Goal: Answer question/provide support

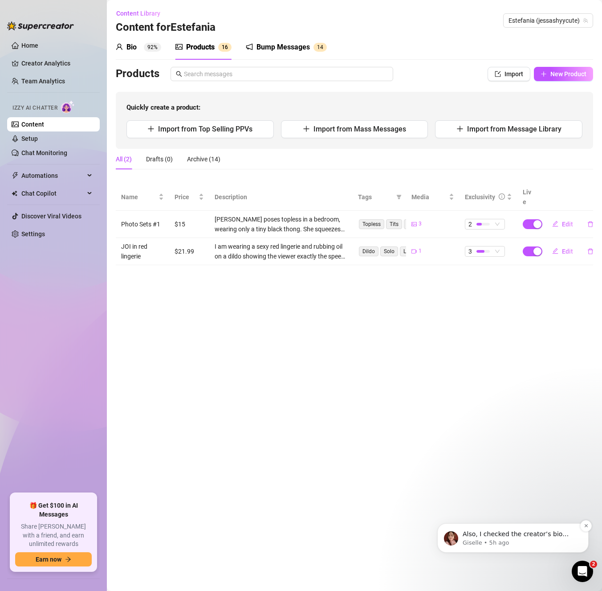
click at [534, 545] on p "Giselle • 5h ago" at bounding box center [520, 543] width 115 height 8
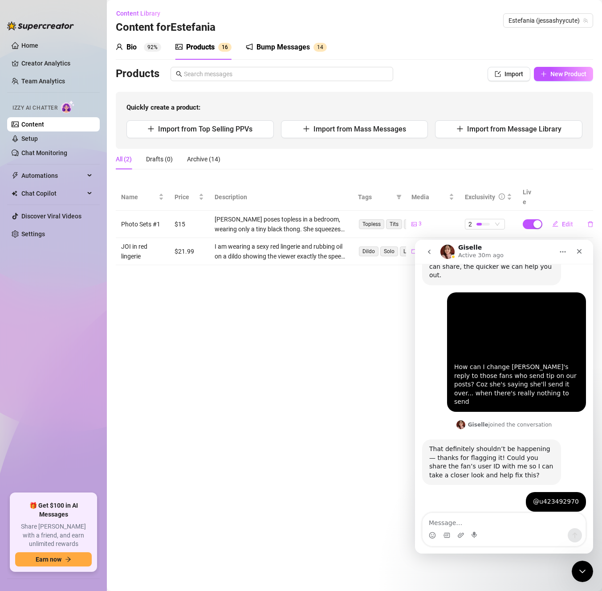
scroll to position [692, 0]
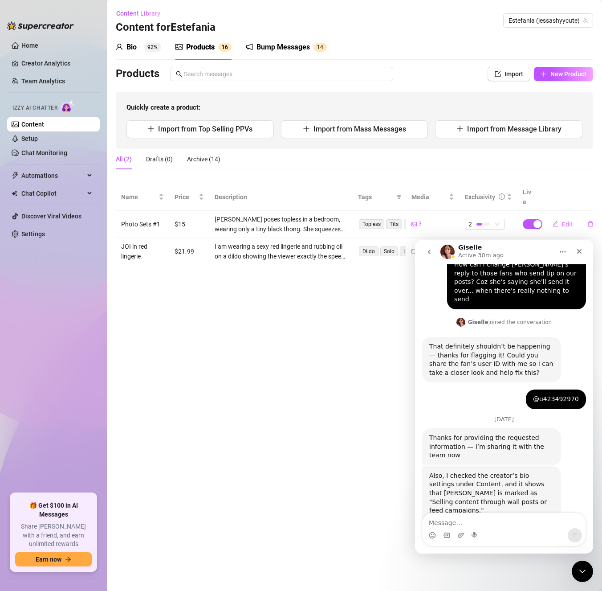
click at [573, 469] on div "Also, I checked the creator’s bio settings under Content, and it shows that [PE…" at bounding box center [504, 516] width 164 height 100
click at [380, 467] on main "Content Library Content for [PERSON_NAME] [PERSON_NAME] (jessashyycute) Bio 92%…" at bounding box center [355, 295] width 496 height 591
click at [38, 140] on link "Setup" at bounding box center [29, 138] width 16 height 7
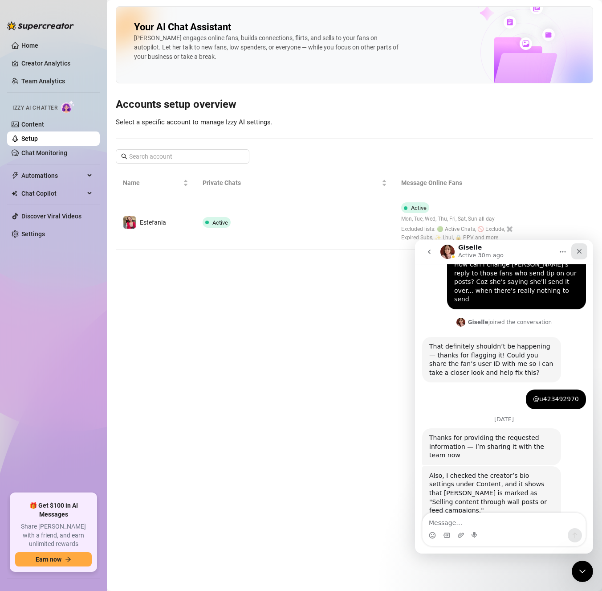
click at [581, 250] on icon "Close" at bounding box center [579, 251] width 5 height 5
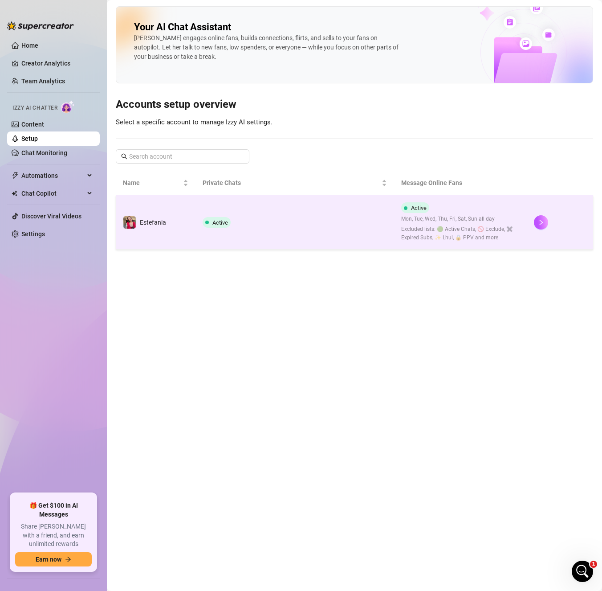
scroll to position [692, 0]
click at [266, 209] on td "Active" at bounding box center [295, 222] width 199 height 54
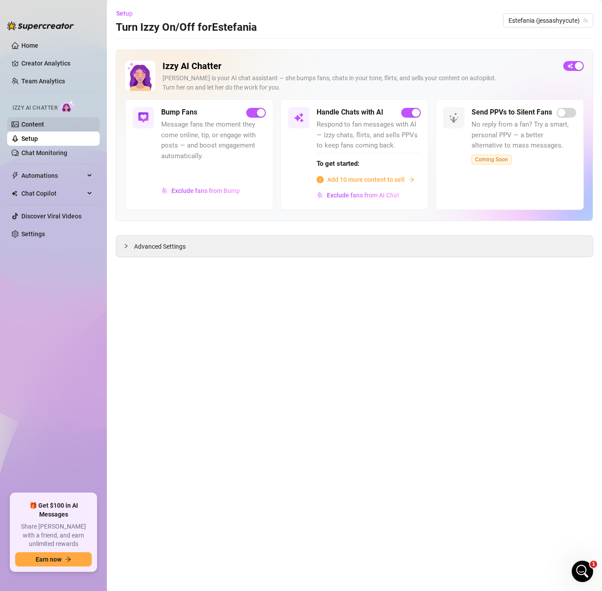
click at [34, 121] on link "Content" at bounding box center [32, 124] width 23 height 7
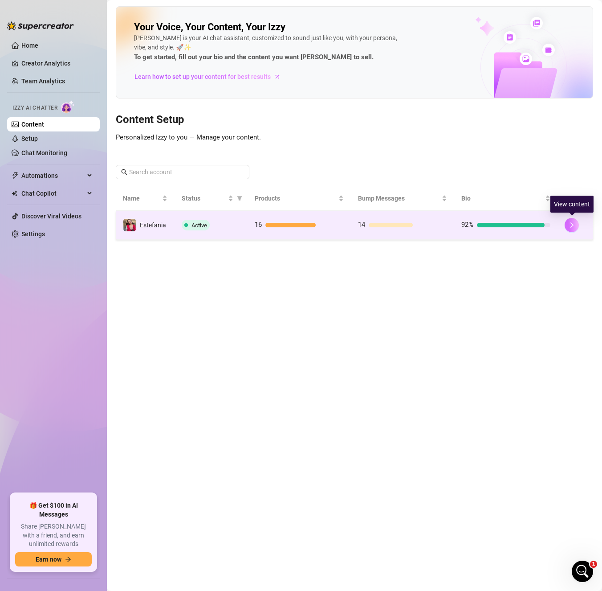
click at [570, 225] on icon "right" at bounding box center [572, 225] width 6 height 6
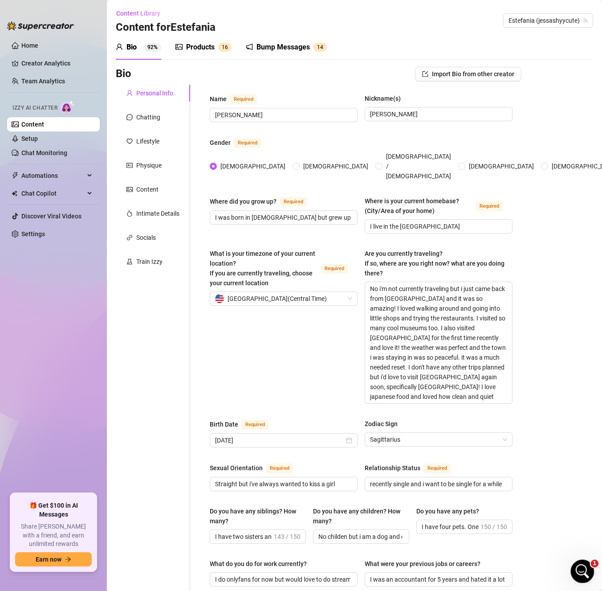
click at [582, 568] on icon "Open Intercom Messenger" at bounding box center [581, 570] width 15 height 15
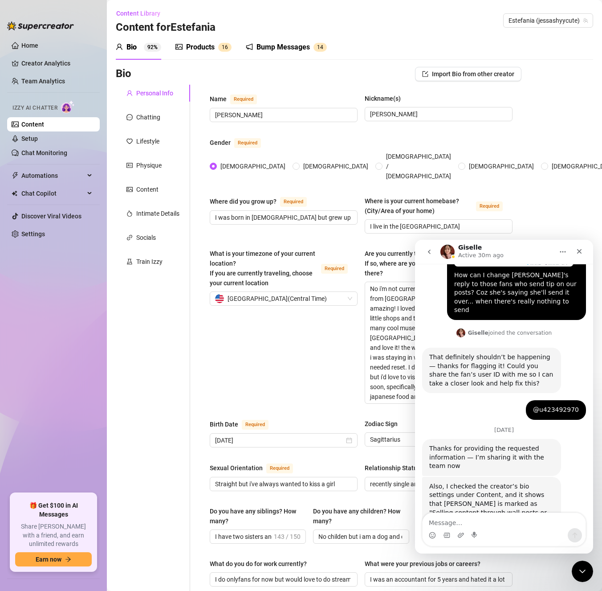
scroll to position [692, 0]
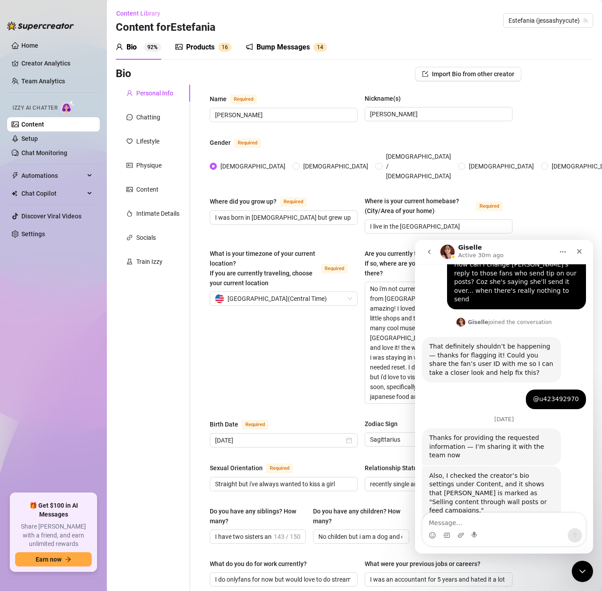
click at [494, 524] on textarea "Message…" at bounding box center [504, 520] width 163 height 15
drag, startPoint x: 517, startPoint y: 476, endPoint x: 488, endPoint y: 528, distance: 58.6
click at [488, 528] on textarea "Message…" at bounding box center [504, 520] width 163 height 15
type textarea "Where should I turn that off?"
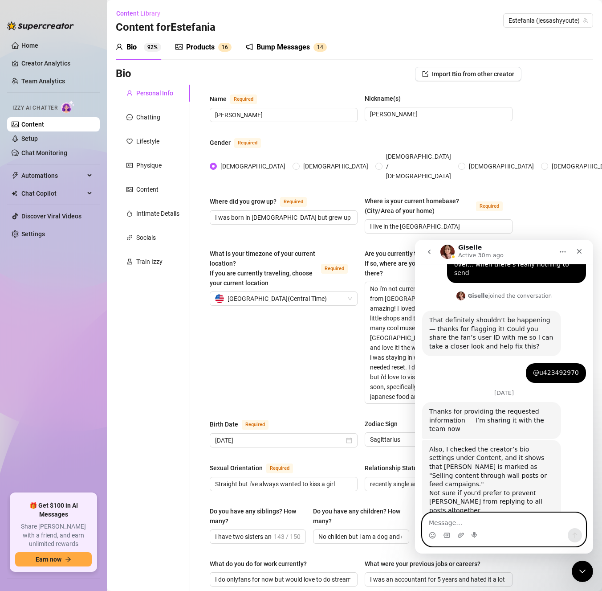
scroll to position [719, 0]
click at [577, 251] on icon "Close" at bounding box center [579, 251] width 7 height 7
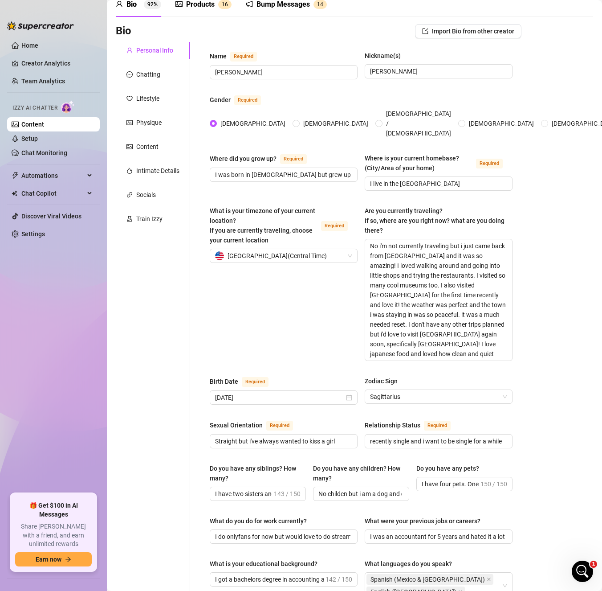
scroll to position [0, 0]
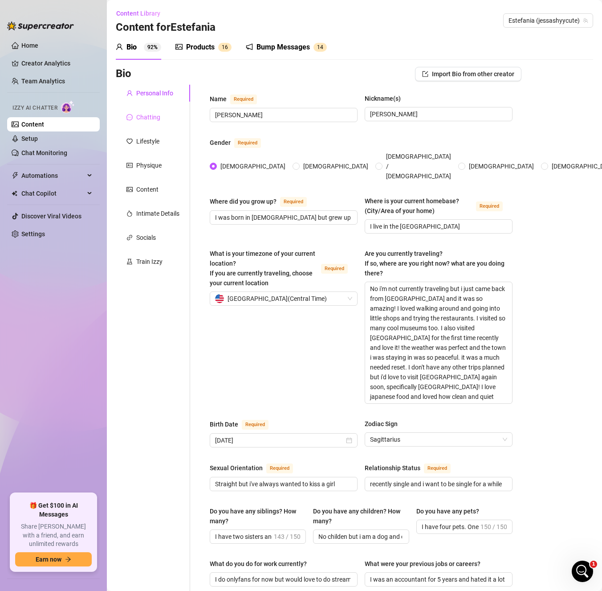
click at [149, 123] on div "Chatting" at bounding box center [153, 117] width 74 height 17
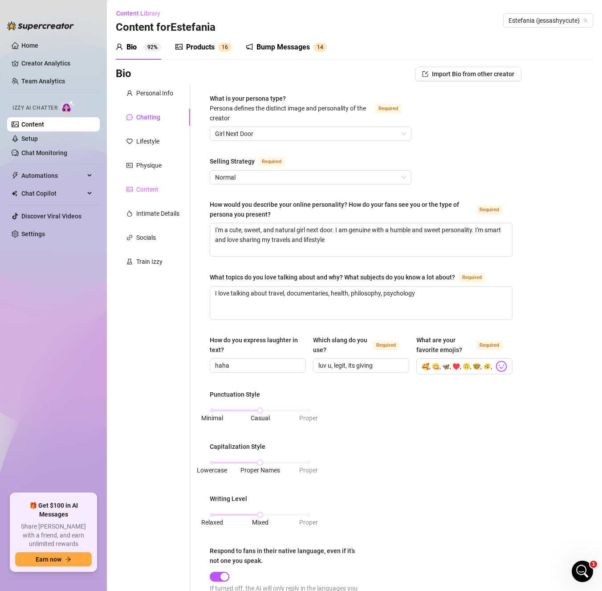
click at [161, 192] on div "Content" at bounding box center [153, 189] width 74 height 17
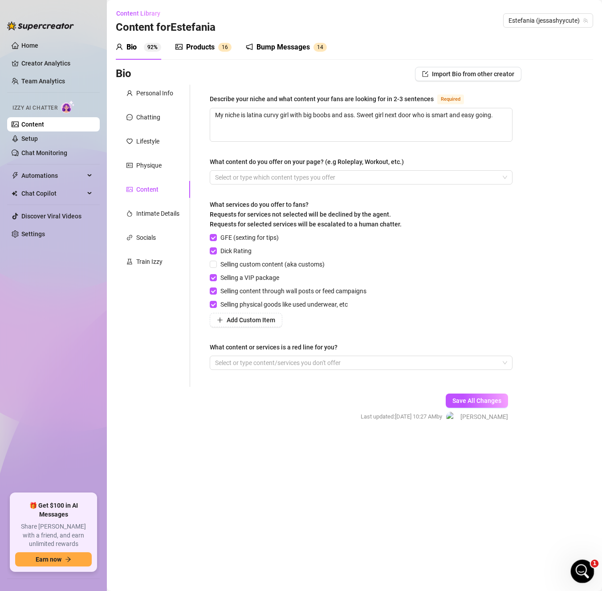
click at [583, 567] on icon "Open Intercom Messenger" at bounding box center [581, 570] width 15 height 15
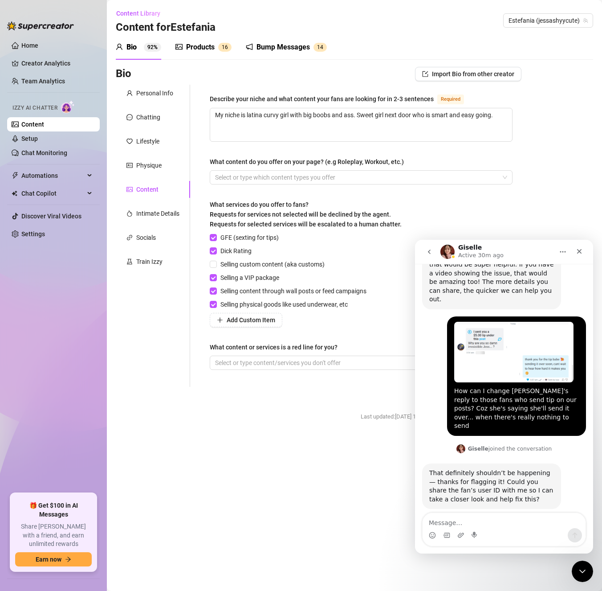
scroll to position [719, 0]
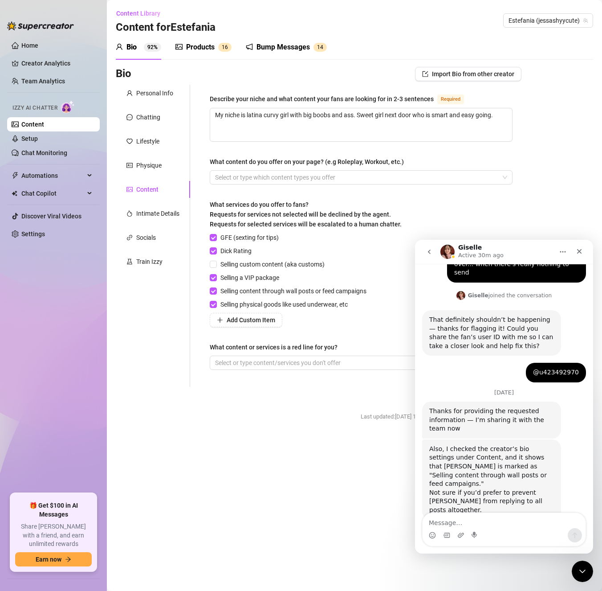
click at [519, 529] on div "Intercom messenger" at bounding box center [504, 535] width 163 height 14
click at [518, 520] on textarea "Message…" at bounding box center [504, 520] width 163 height 15
type textarea "Oh I see it now"
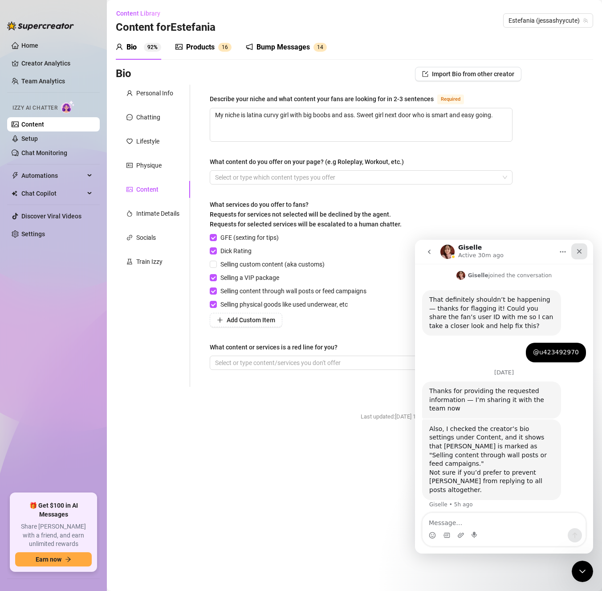
click at [582, 249] on icon "Close" at bounding box center [579, 251] width 5 height 5
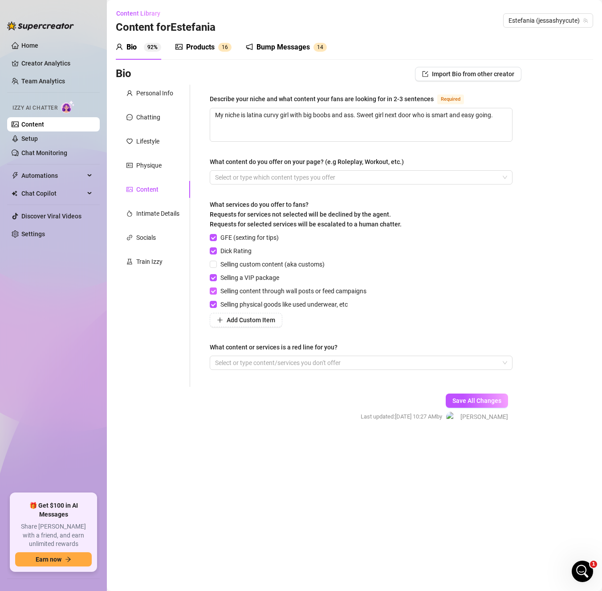
click at [216, 289] on input "Selling content through wall posts or feed campaigns" at bounding box center [213, 290] width 6 height 6
checkbox input "false"
click at [483, 397] on span "Save All Changes" at bounding box center [477, 400] width 49 height 7
click at [491, 406] on button "Save All Changes" at bounding box center [477, 400] width 62 height 14
